Goal: Task Accomplishment & Management: Use online tool/utility

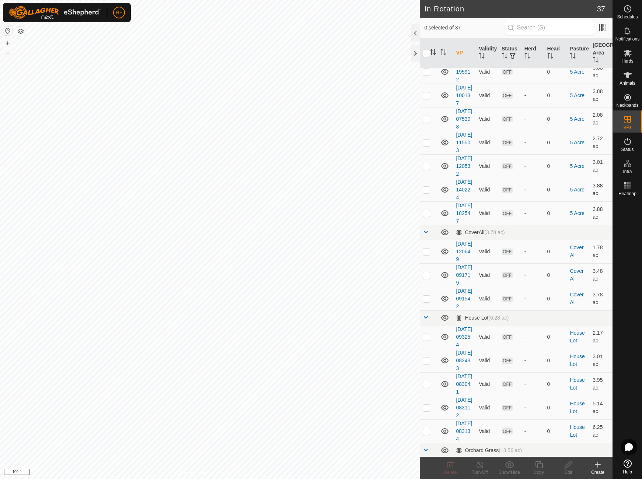
scroll to position [120, 0]
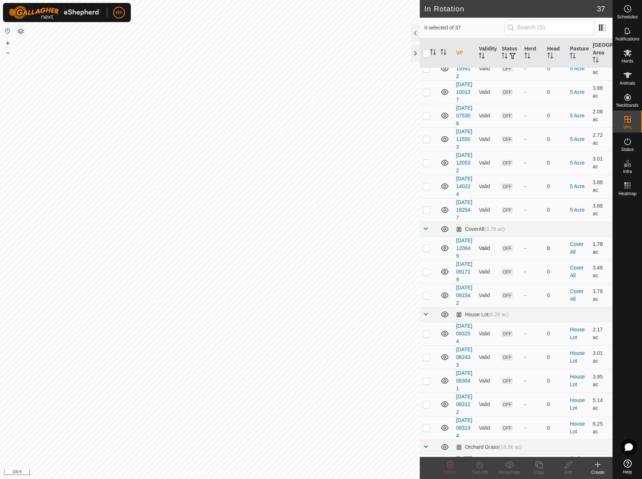
click at [427, 251] on p-checkbox at bounding box center [426, 248] width 7 height 6
checkbox input "true"
click at [427, 275] on p-checkbox at bounding box center [426, 272] width 7 height 6
checkbox input "true"
click at [428, 251] on p-checkbox at bounding box center [426, 248] width 7 height 6
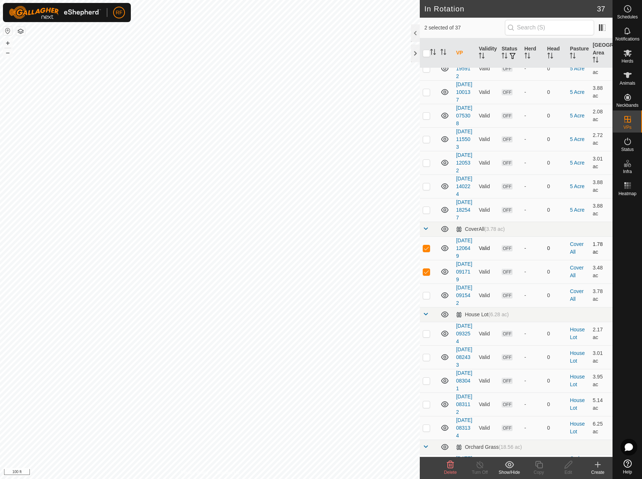
checkbox input "false"
click at [624, 57] on icon at bounding box center [627, 53] width 9 height 9
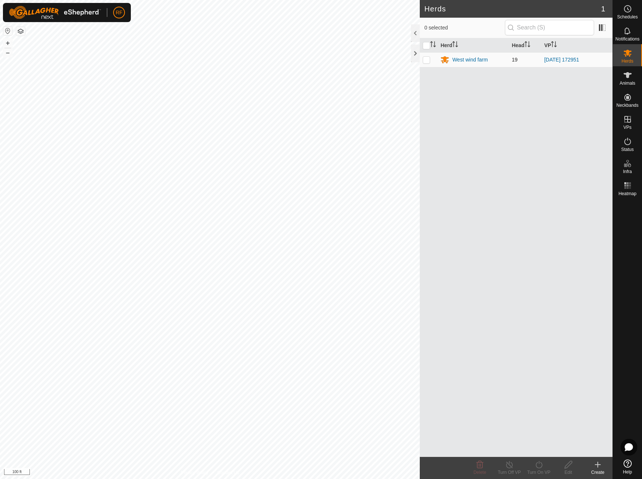
click at [426, 61] on p-checkbox at bounding box center [426, 60] width 7 height 6
checkbox input "true"
click at [538, 466] on icon at bounding box center [538, 464] width 9 height 9
click at [536, 450] on link "Now" at bounding box center [560, 448] width 73 height 15
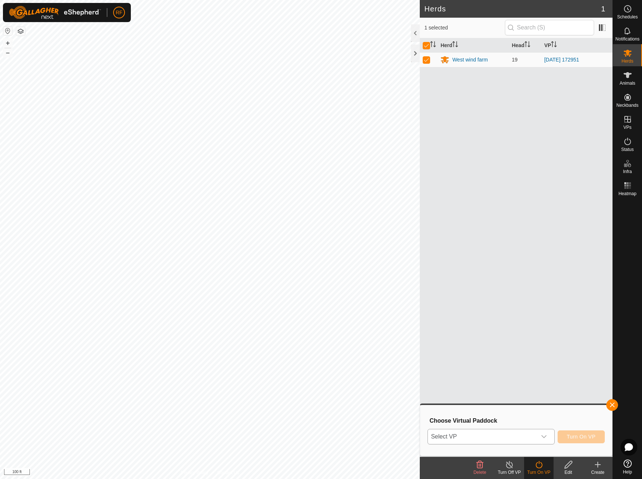
click at [546, 437] on icon "dropdown trigger" at bounding box center [544, 437] width 6 height 6
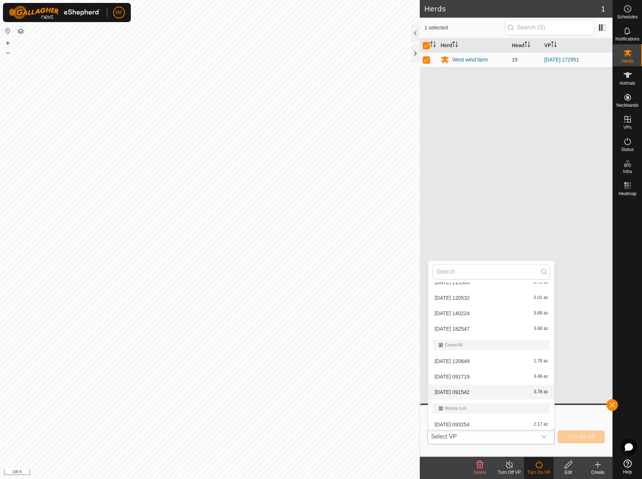
scroll to position [134, 0]
click at [484, 377] on li "[DATE] 091719 3.48 ac" at bounding box center [491, 375] width 126 height 15
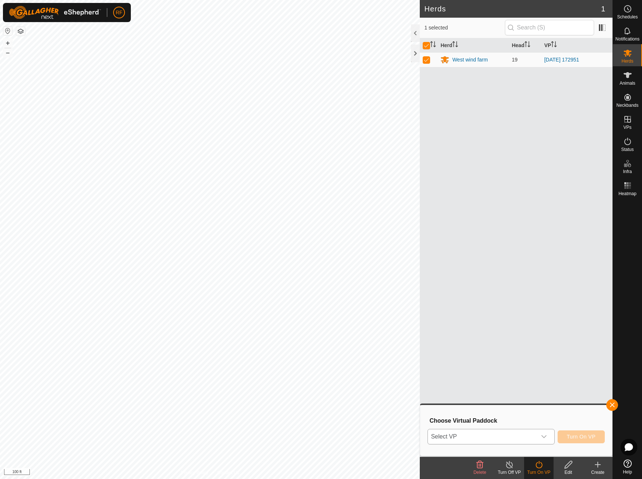
scroll to position [134, 0]
click at [579, 438] on span "Turn On VP" at bounding box center [581, 437] width 29 height 6
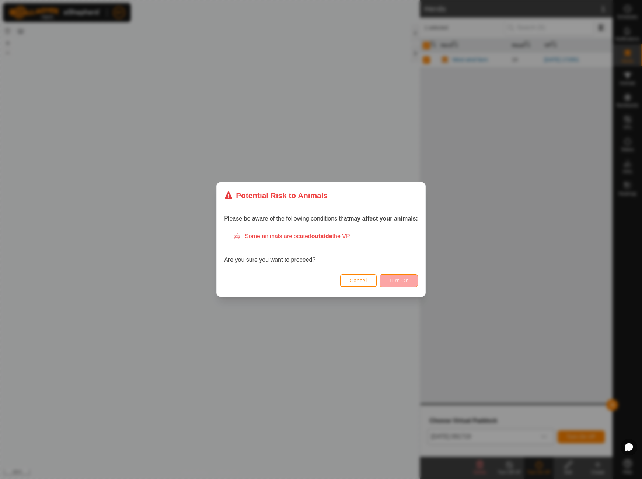
click at [406, 284] on button "Turn On" at bounding box center [398, 280] width 38 height 13
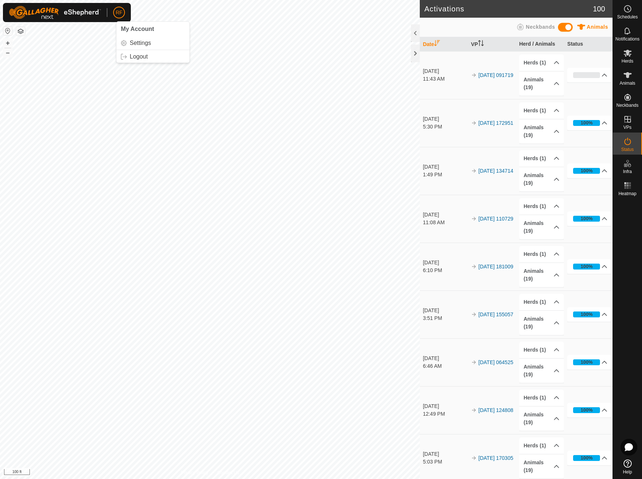
click at [117, 11] on span "RF" at bounding box center [119, 13] width 7 height 8
click at [134, 59] on link "Logout" at bounding box center [152, 57] width 73 height 12
